Goal: Task Accomplishment & Management: Use online tool/utility

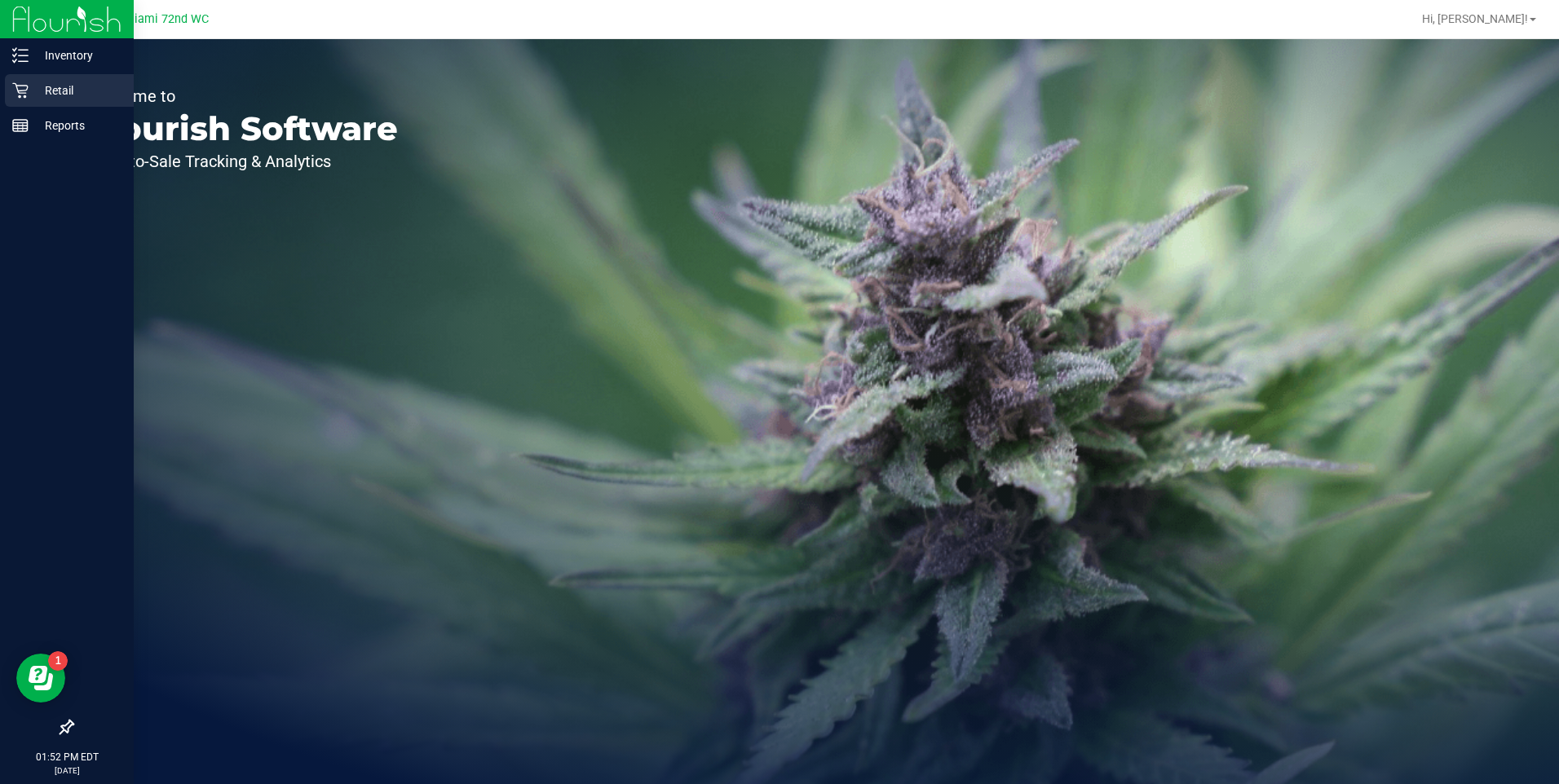
click at [57, 91] on p "Retail" at bounding box center [77, 90] width 98 height 19
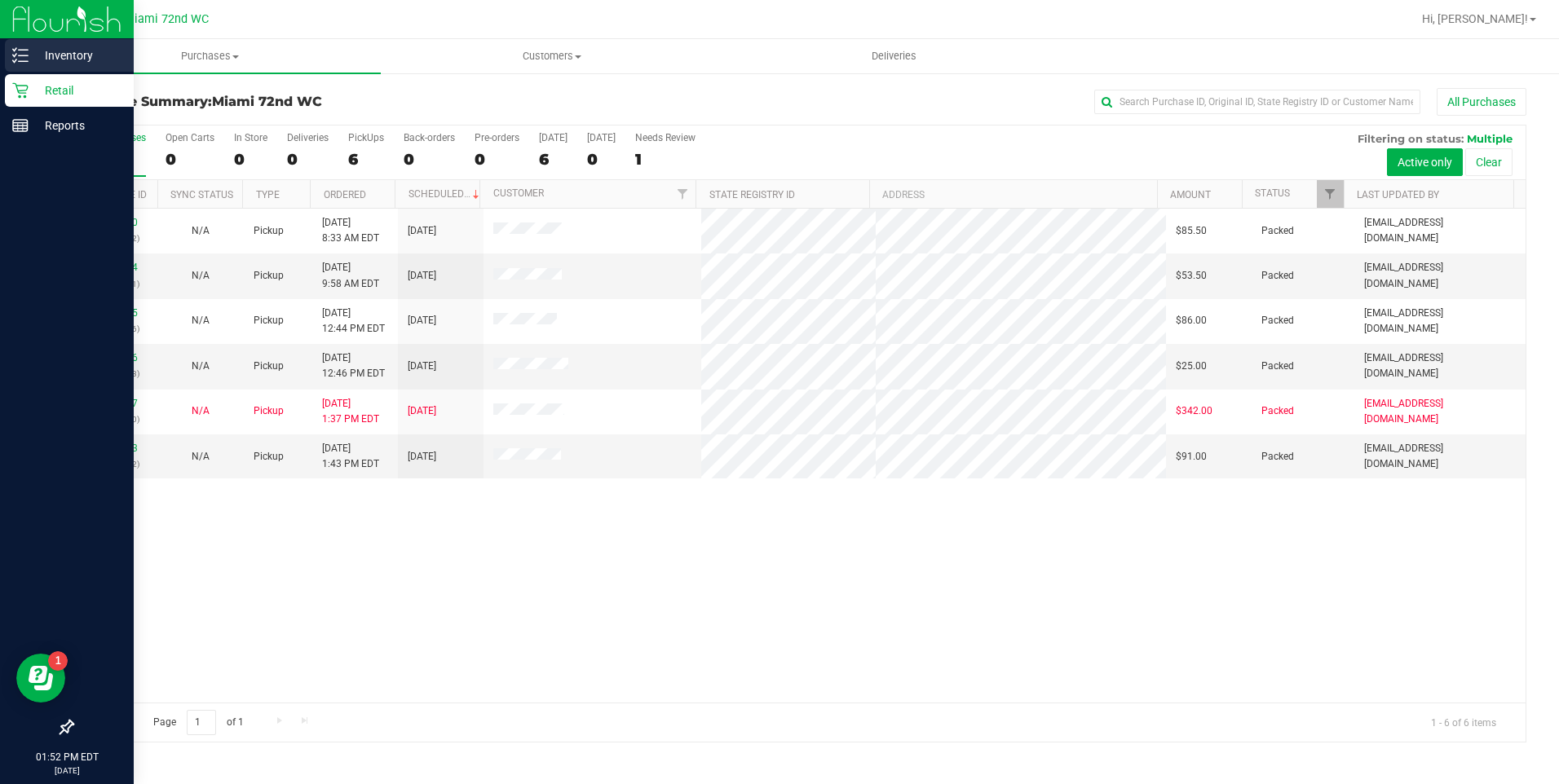
click at [68, 53] on p "Inventory" at bounding box center [77, 55] width 98 height 19
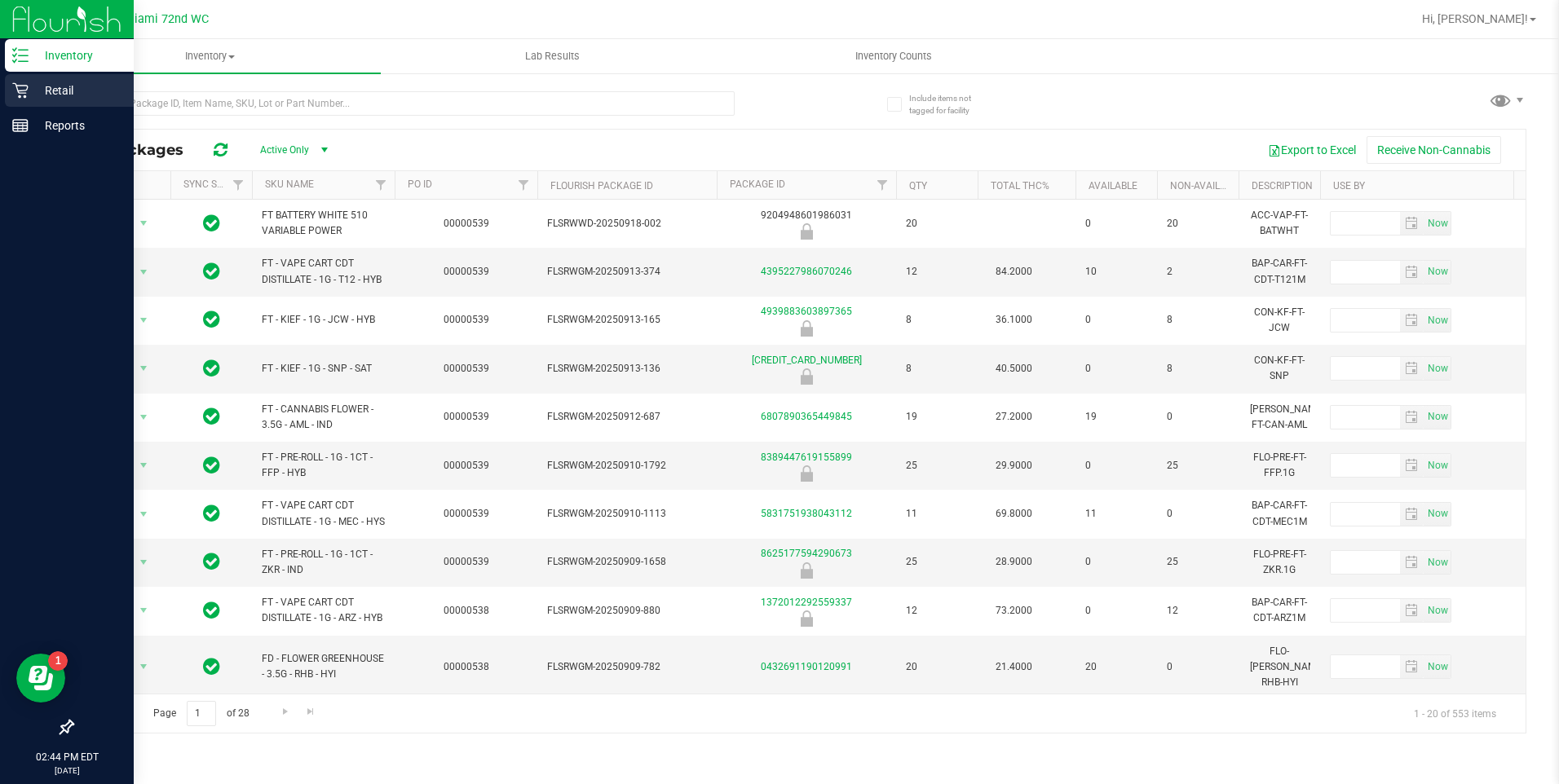
click at [31, 87] on p "Retail" at bounding box center [77, 90] width 98 height 19
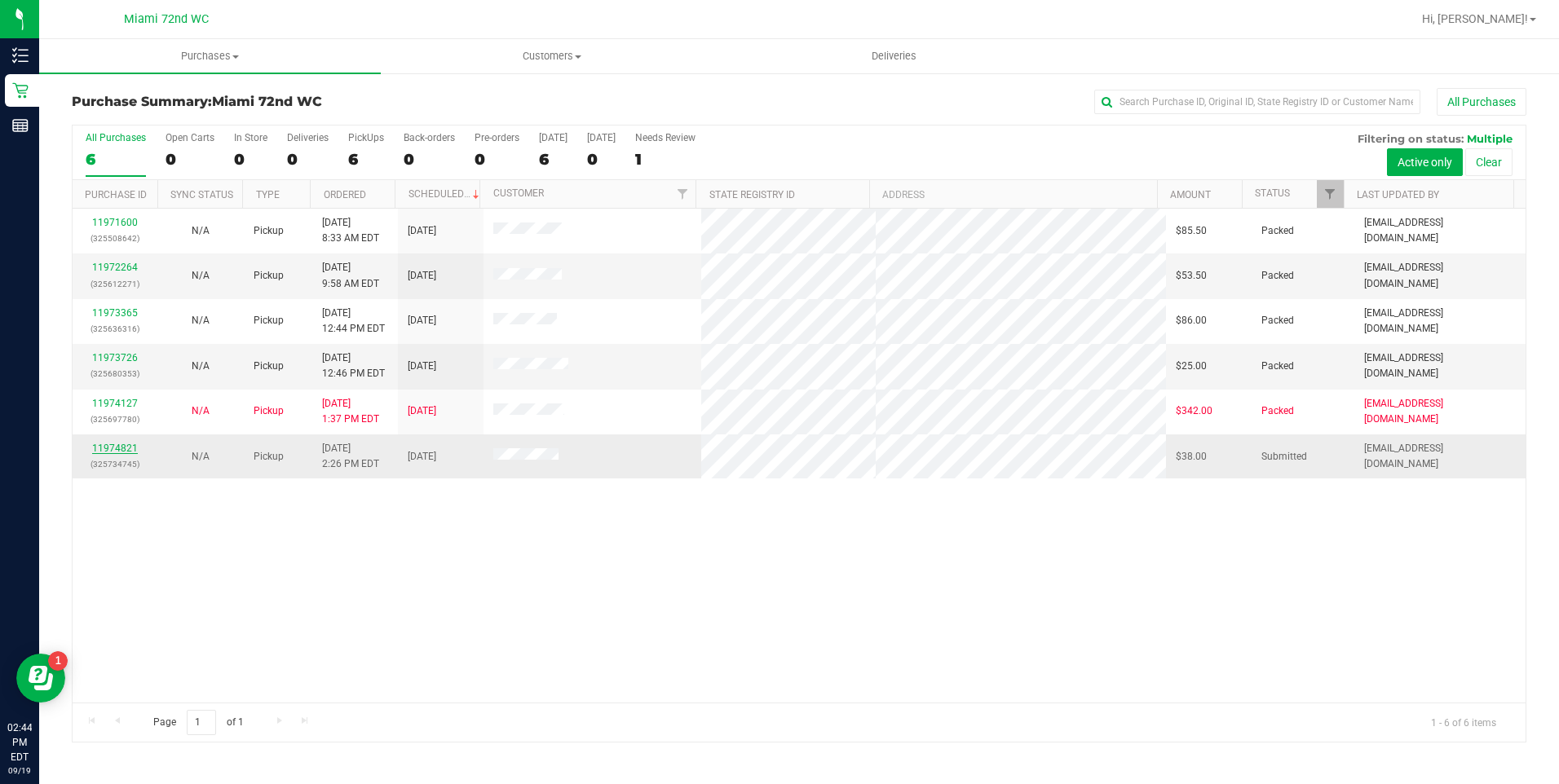
click at [125, 448] on link "11974821" at bounding box center [115, 448] width 46 height 11
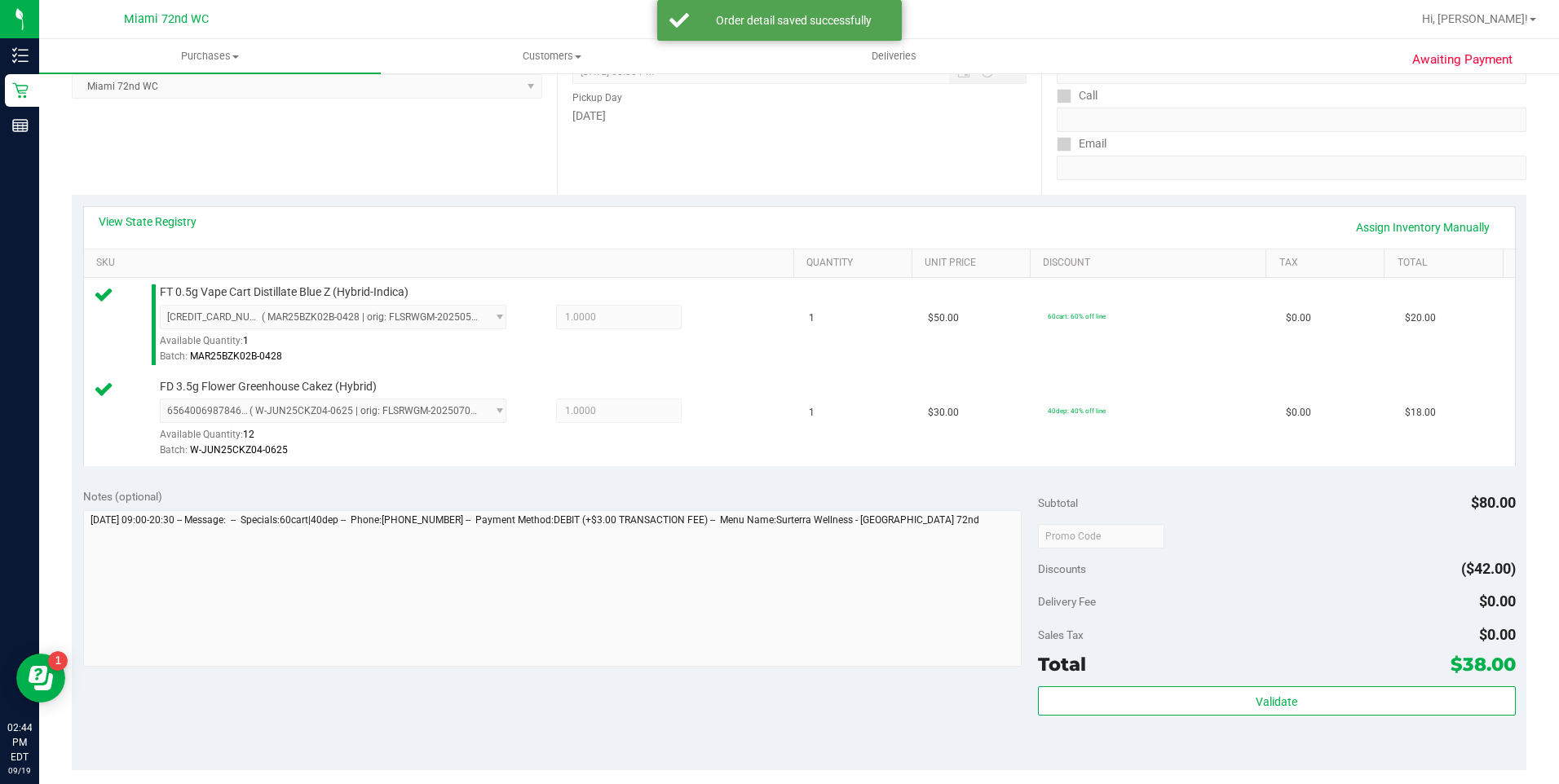
scroll to position [408, 0]
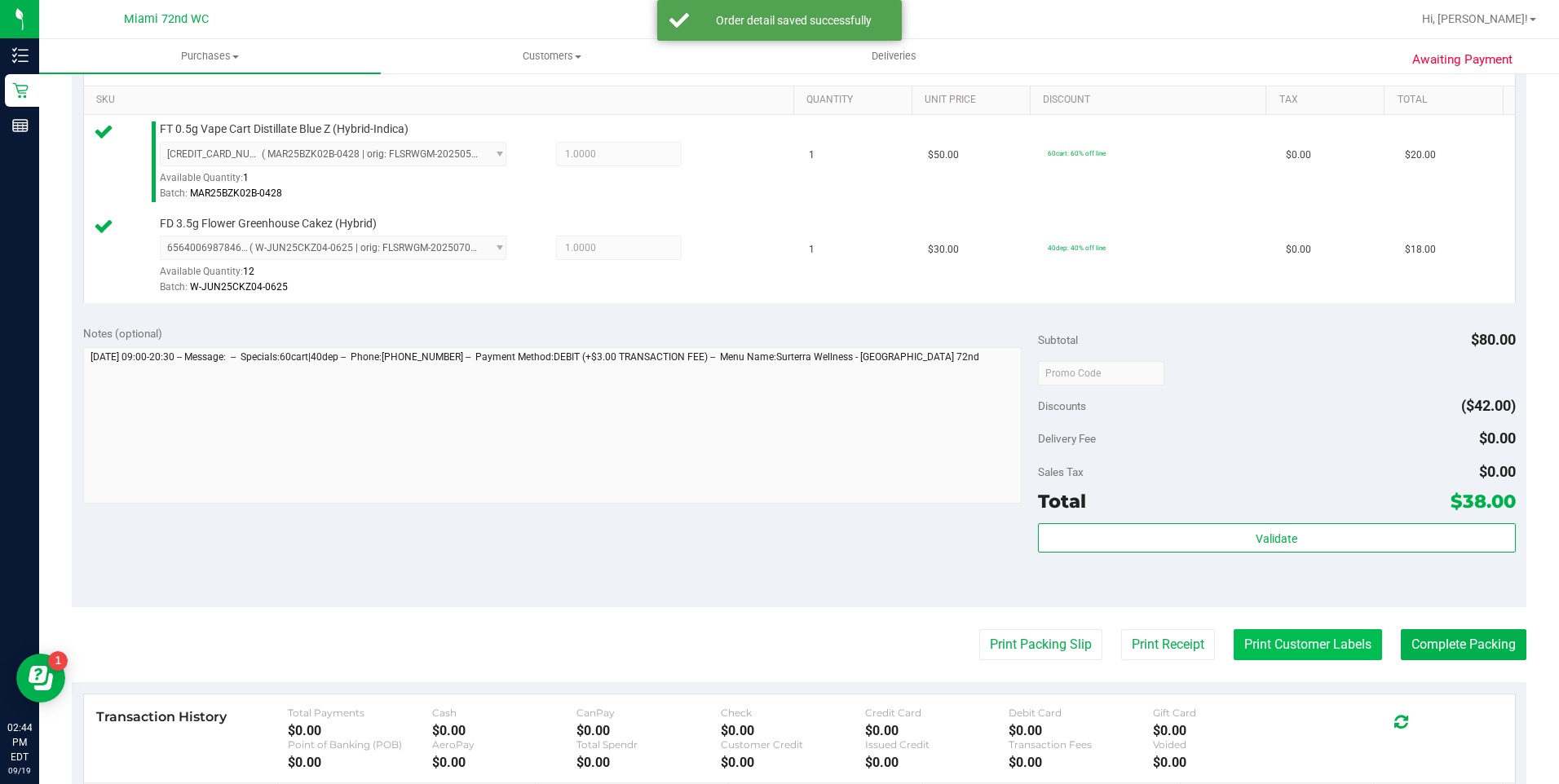
click at [1365, 644] on button "Print Customer Labels" at bounding box center [1308, 645] width 148 height 31
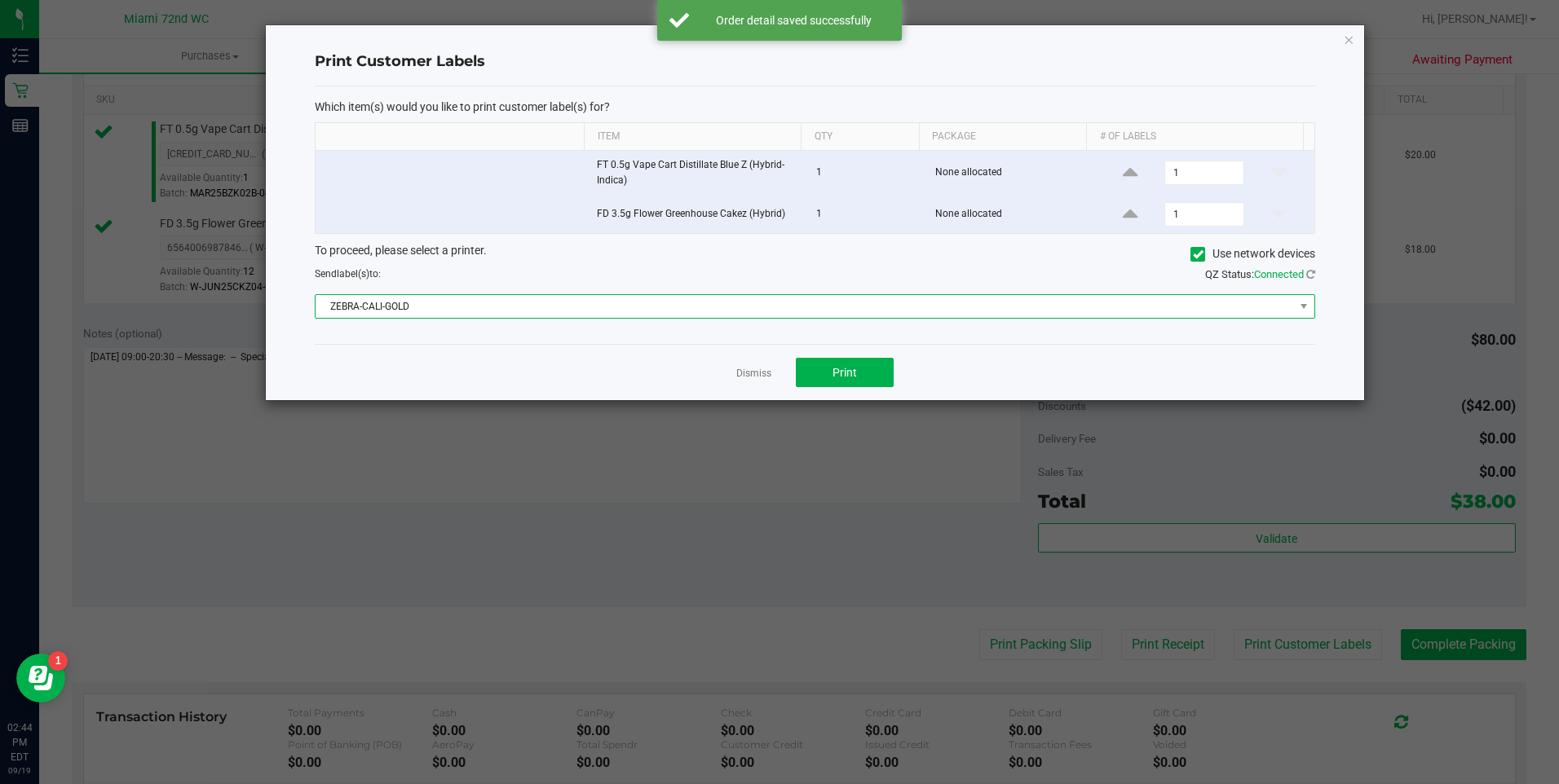
click at [837, 304] on span "ZEBRA-CALI-GOLD" at bounding box center [804, 306] width 978 height 23
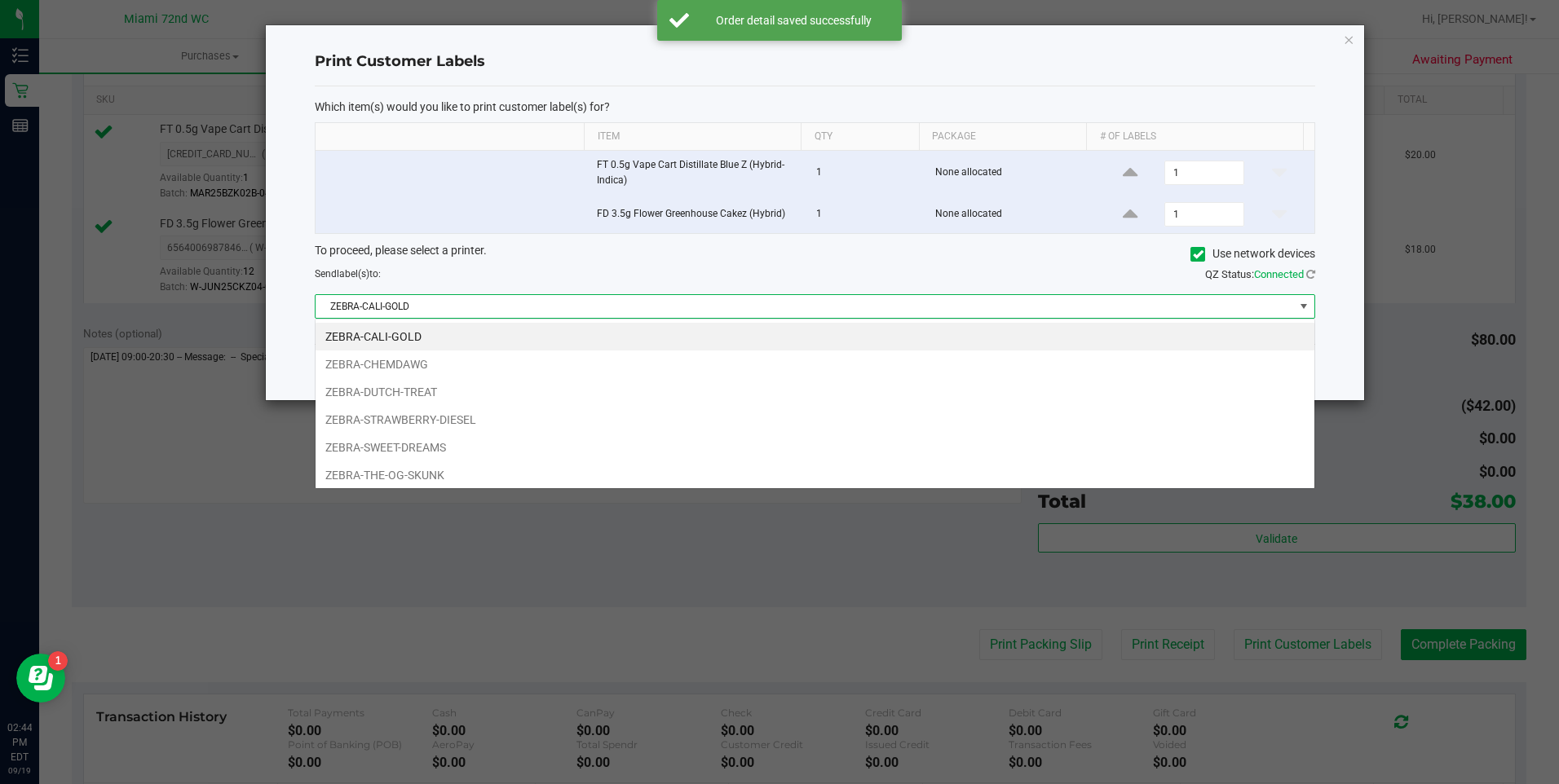
scroll to position [25, 1000]
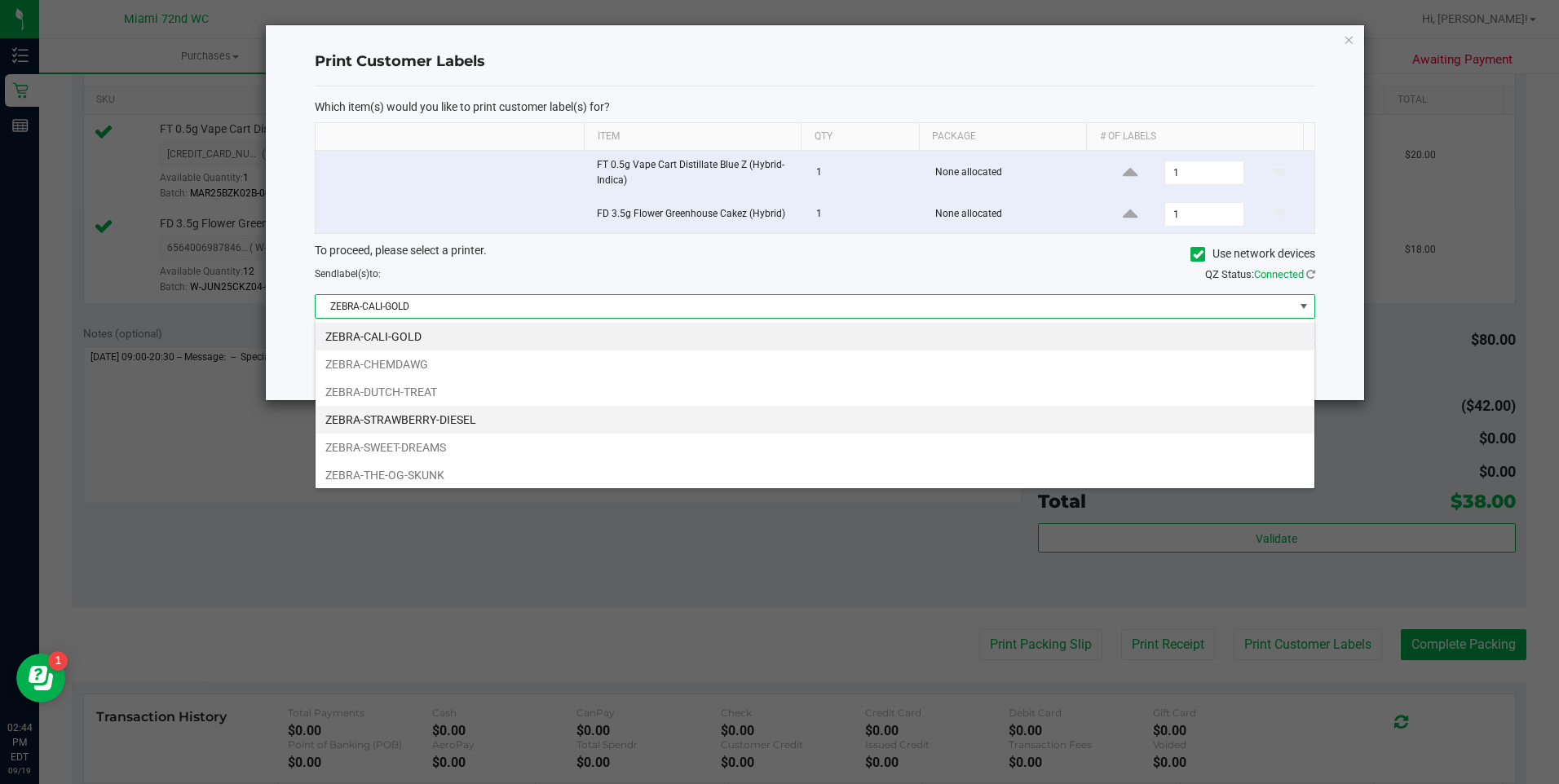
click at [498, 414] on li "ZEBRA-STRAWBERRY-DIESEL" at bounding box center [814, 420] width 999 height 28
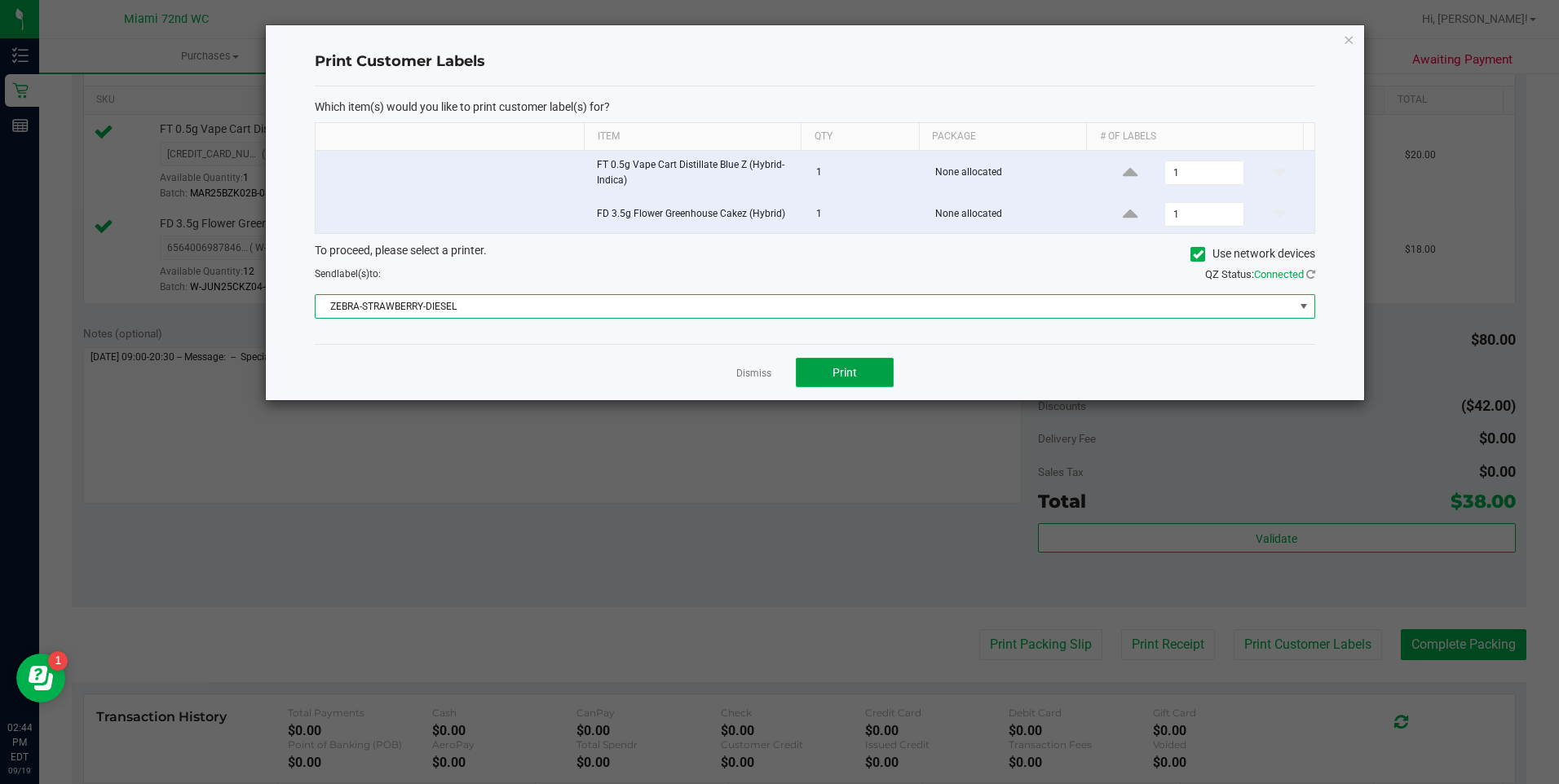
click at [868, 370] on button "Print" at bounding box center [845, 373] width 98 height 29
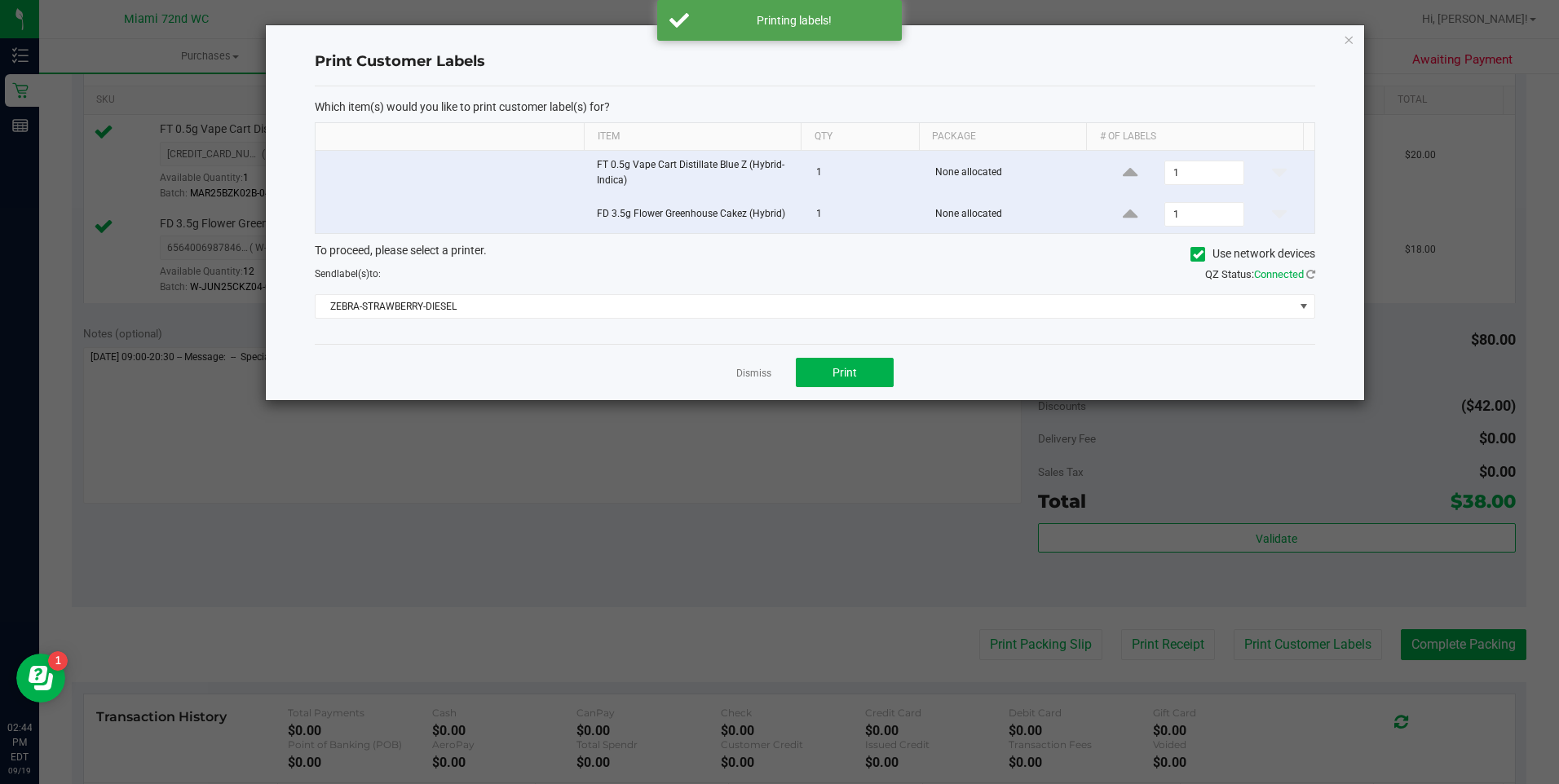
click at [1340, 34] on div "Print Customer Labels Which item(s) would you like to print customer label(s) f…" at bounding box center [814, 213] width 1098 height 375
click at [1352, 35] on icon "button" at bounding box center [1348, 39] width 11 height 19
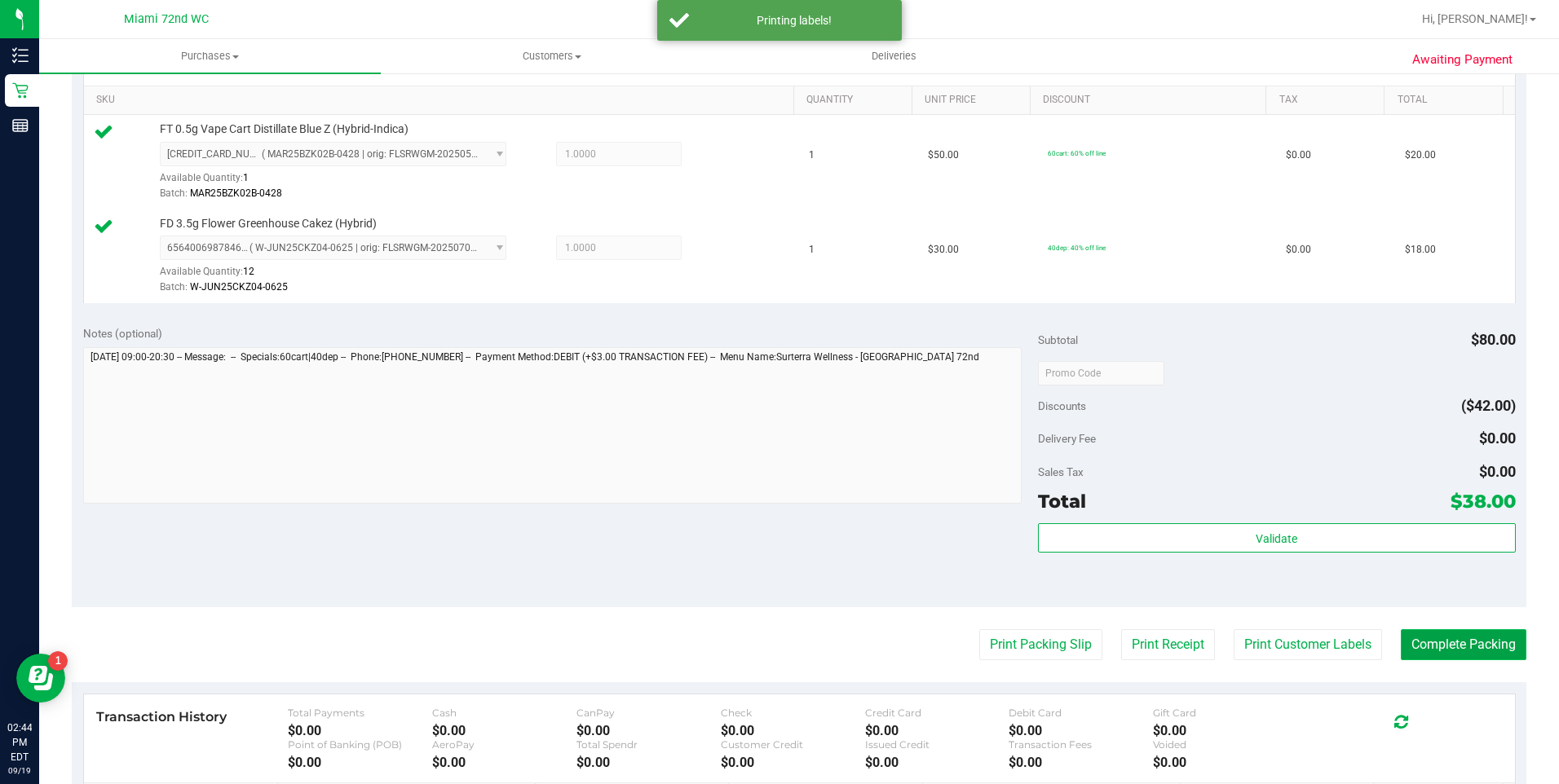
click at [1449, 633] on button "Complete Packing" at bounding box center [1463, 645] width 125 height 31
